Goal: Task Accomplishment & Management: Manage account settings

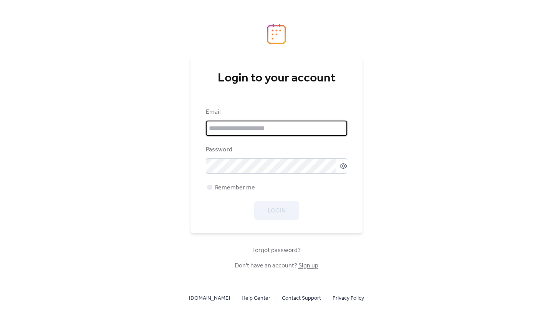
type input "**********"
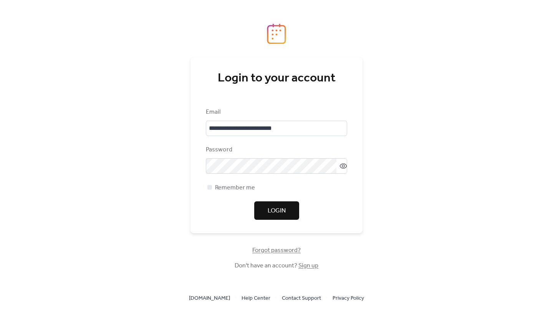
click at [295, 196] on div "**********" at bounding box center [276, 164] width 141 height 112
click at [291, 208] on button "Login" at bounding box center [276, 210] width 45 height 18
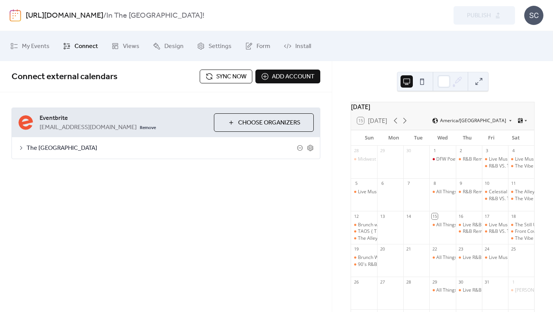
click at [231, 80] on span "Sync now" at bounding box center [231, 76] width 30 height 9
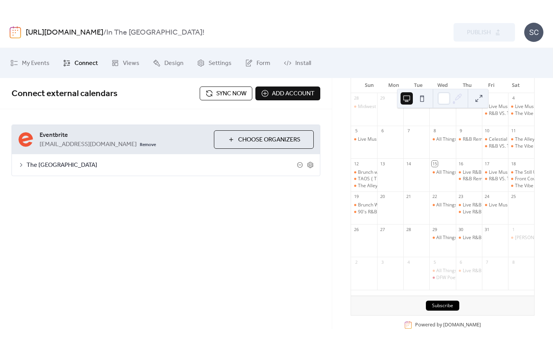
scroll to position [75, 0]
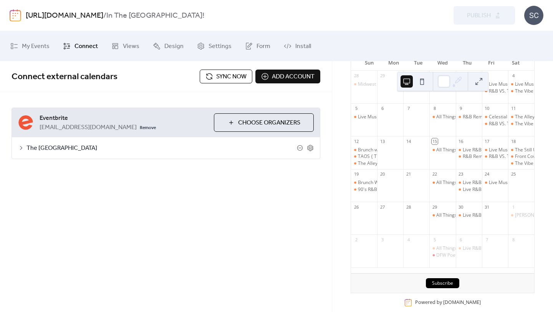
click at [241, 77] on span "Sync now" at bounding box center [231, 76] width 30 height 9
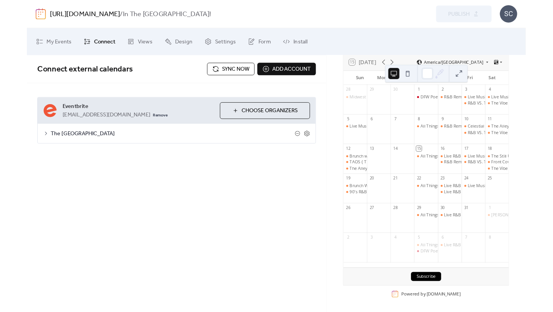
scroll to position [57, 0]
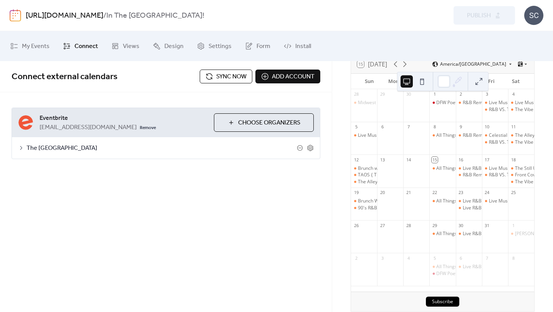
click at [233, 79] on span "Sync now" at bounding box center [231, 76] width 30 height 9
click at [406, 69] on icon at bounding box center [405, 64] width 9 height 9
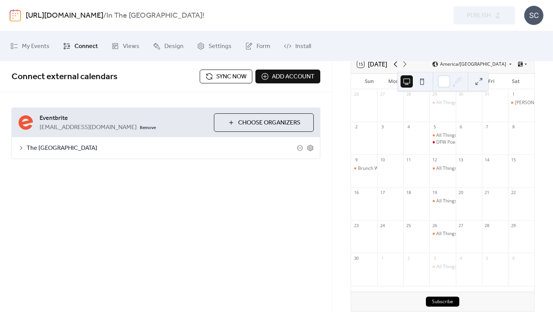
click at [395, 69] on icon at bounding box center [395, 64] width 9 height 9
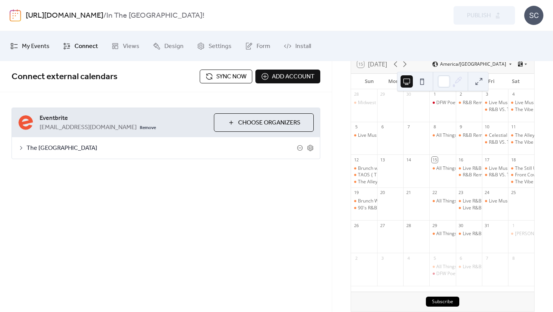
click at [34, 46] on span "My Events" at bounding box center [36, 46] width 28 height 12
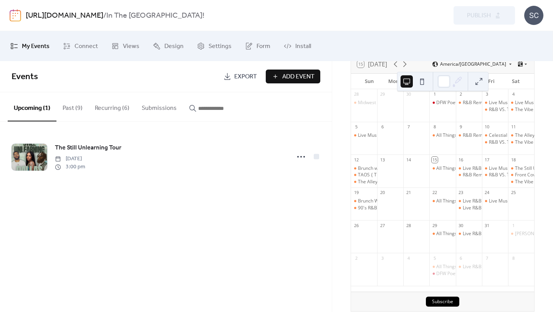
click at [113, 110] on button "Recurring (6)" at bounding box center [112, 106] width 47 height 28
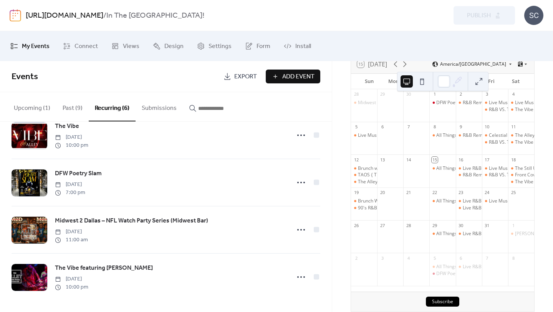
scroll to position [32, 0]
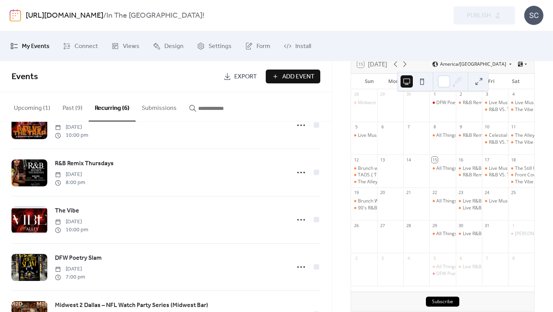
click at [69, 103] on button "Past (9)" at bounding box center [73, 106] width 32 height 28
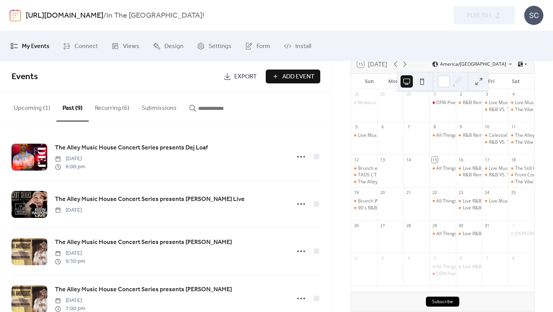
click at [41, 101] on button "Upcoming (1)" at bounding box center [32, 106] width 49 height 28
